Goal: Task Accomplishment & Management: Use online tool/utility

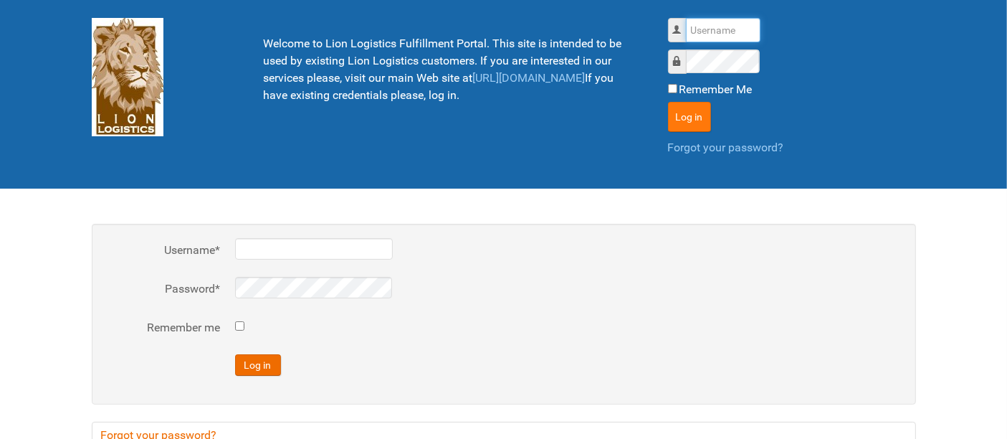
type input "al"
click at [695, 103] on button "Log in" at bounding box center [689, 117] width 43 height 30
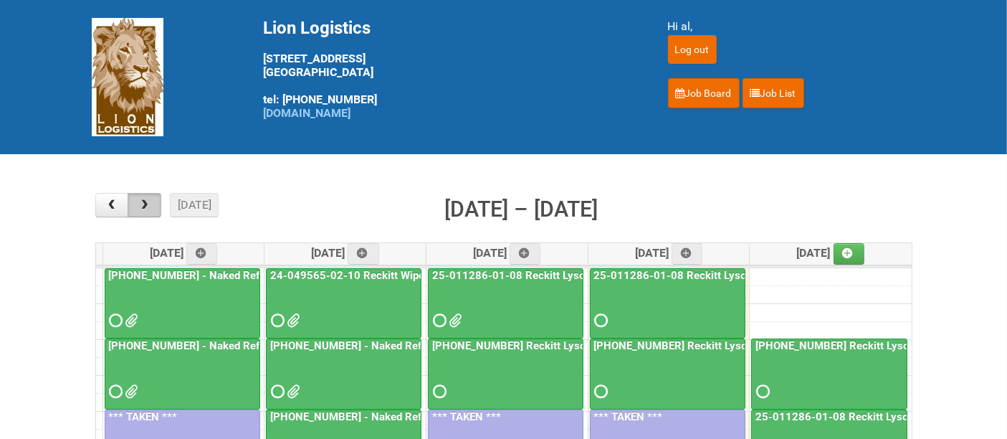
click at [144, 199] on span "button" at bounding box center [145, 204] width 14 height 11
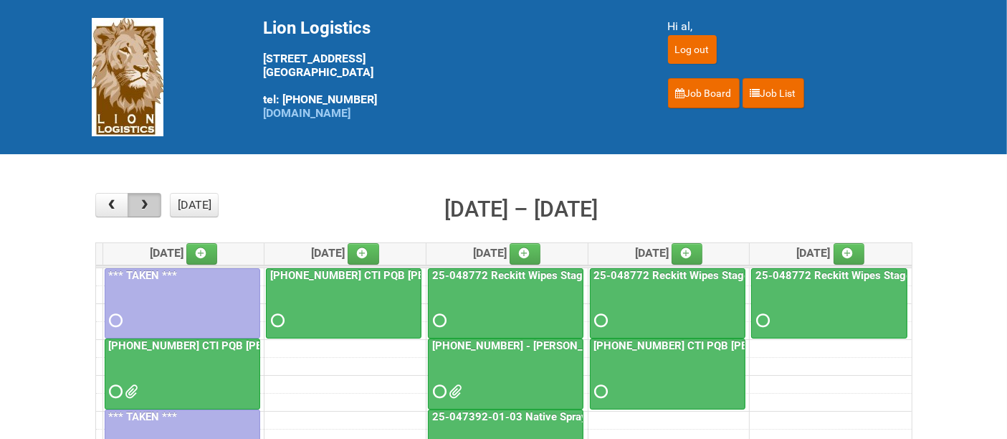
click at [144, 199] on span "button" at bounding box center [145, 204] width 14 height 11
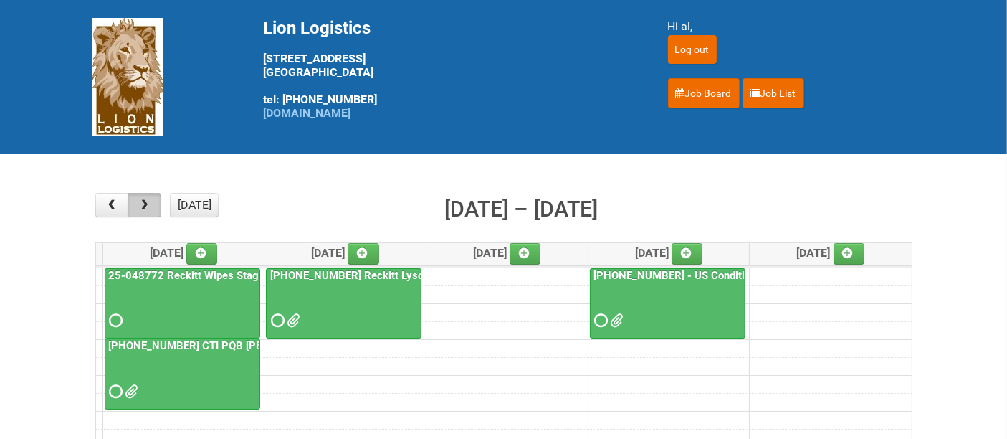
click at [144, 199] on button "button" at bounding box center [145, 205] width 34 height 24
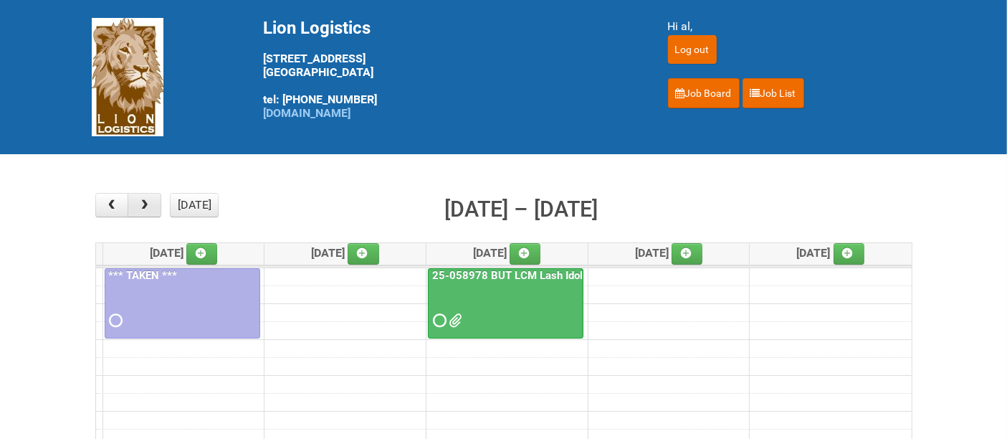
click at [144, 199] on button "button" at bounding box center [145, 205] width 34 height 24
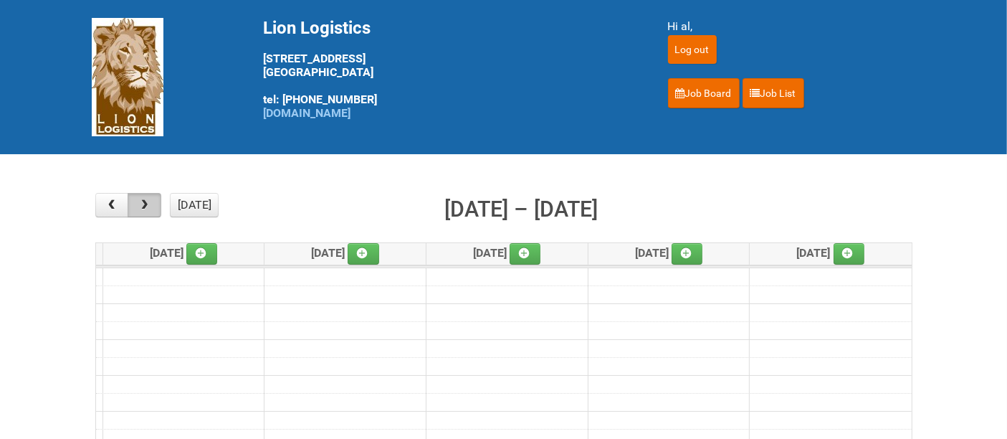
click at [144, 199] on span "button" at bounding box center [145, 204] width 14 height 11
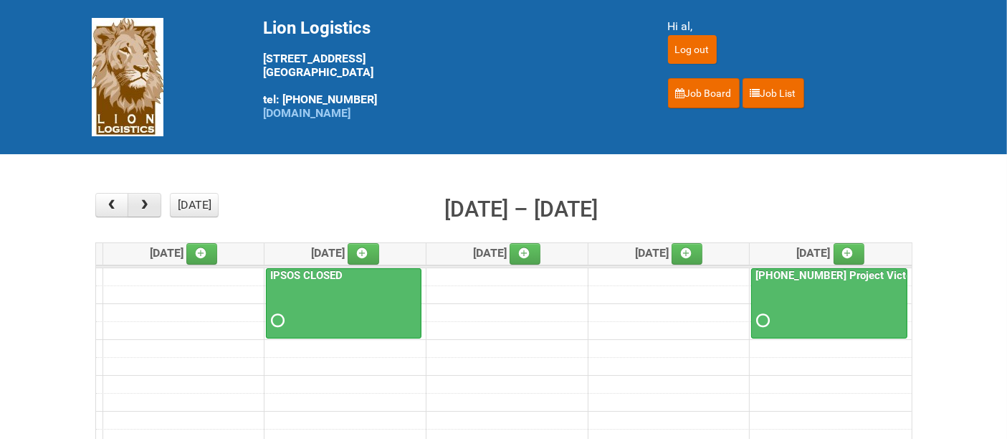
click at [144, 199] on span "button" at bounding box center [145, 204] width 14 height 11
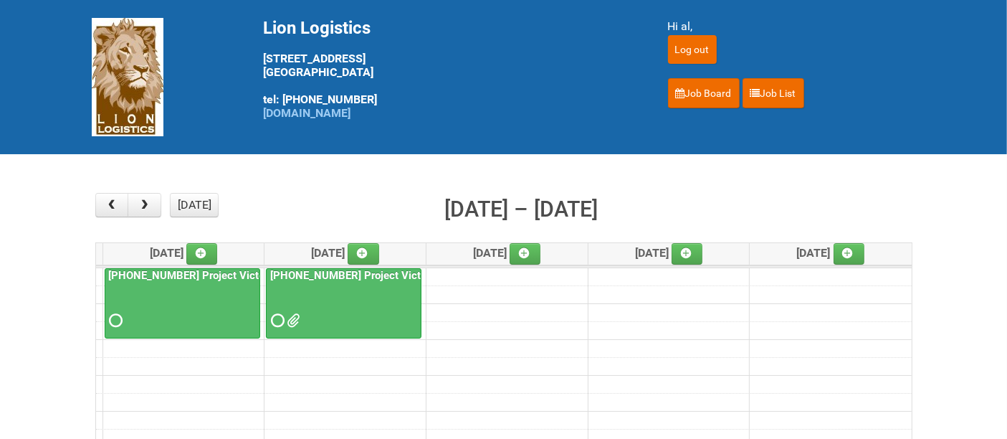
click at [315, 316] on div at bounding box center [343, 308] width 153 height 47
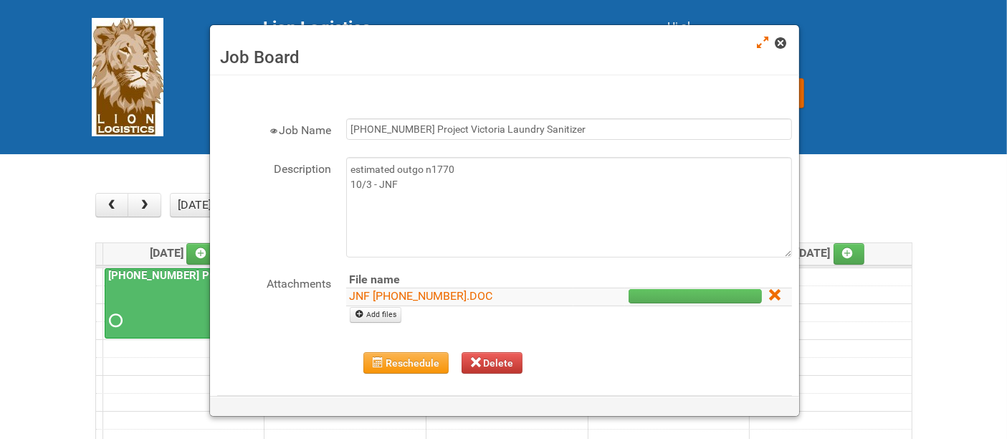
drag, startPoint x: 781, startPoint y: 42, endPoint x: 754, endPoint y: 47, distance: 27.7
click at [780, 43] on span at bounding box center [781, 43] width 10 height 10
